Goal: Find specific page/section: Find specific page/section

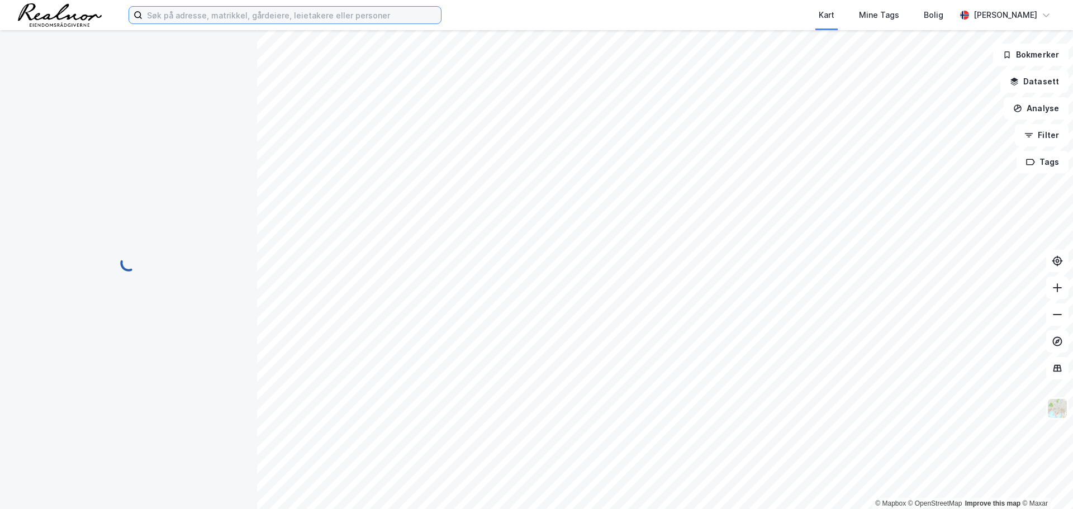
click at [224, 15] on input at bounding box center [292, 15] width 299 height 17
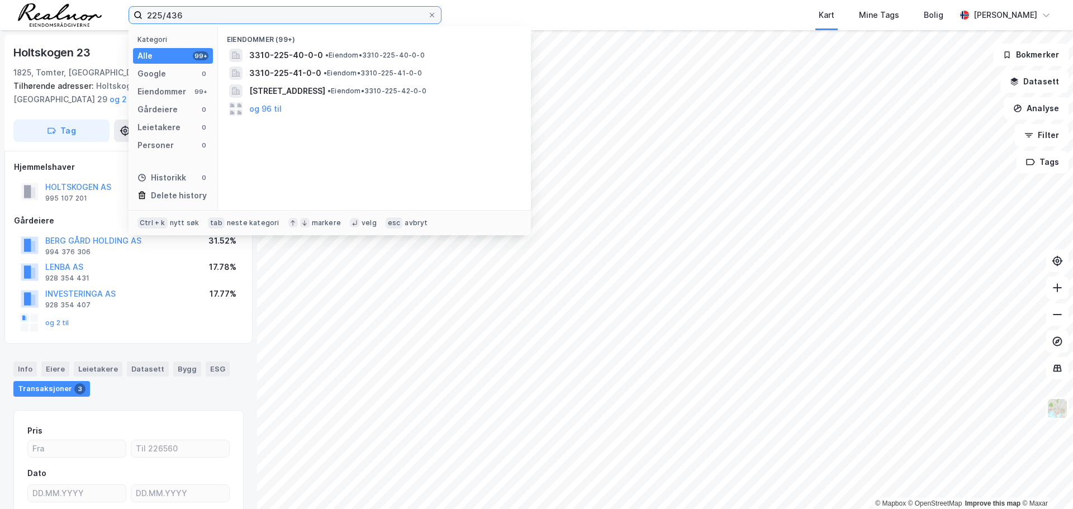
type input "225/436"
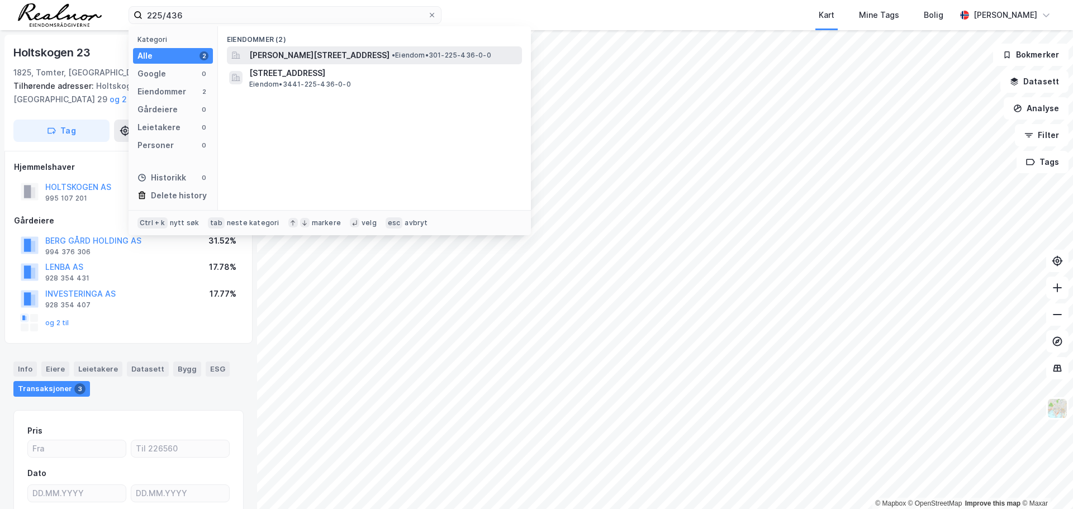
click at [315, 53] on span "[PERSON_NAME][STREET_ADDRESS]" at bounding box center [319, 55] width 140 height 13
